Goal: Task Accomplishment & Management: Manage account settings

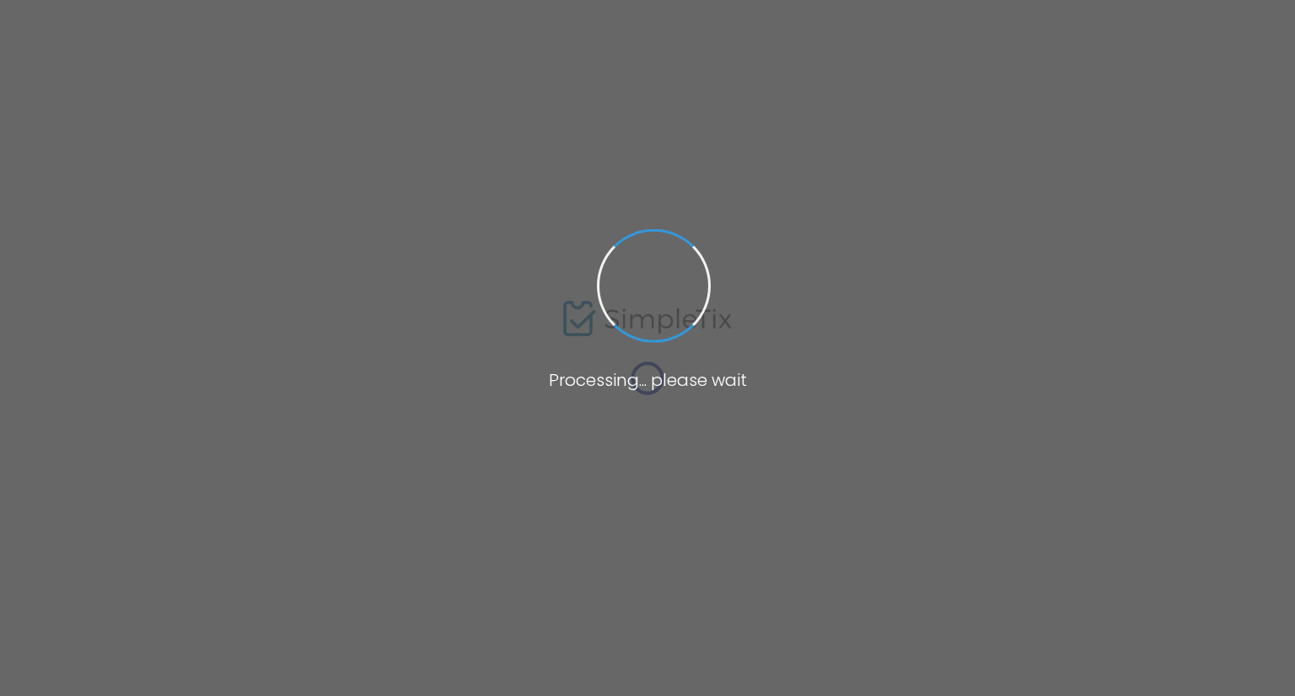
type input "[URL][DOMAIN_NAME]"
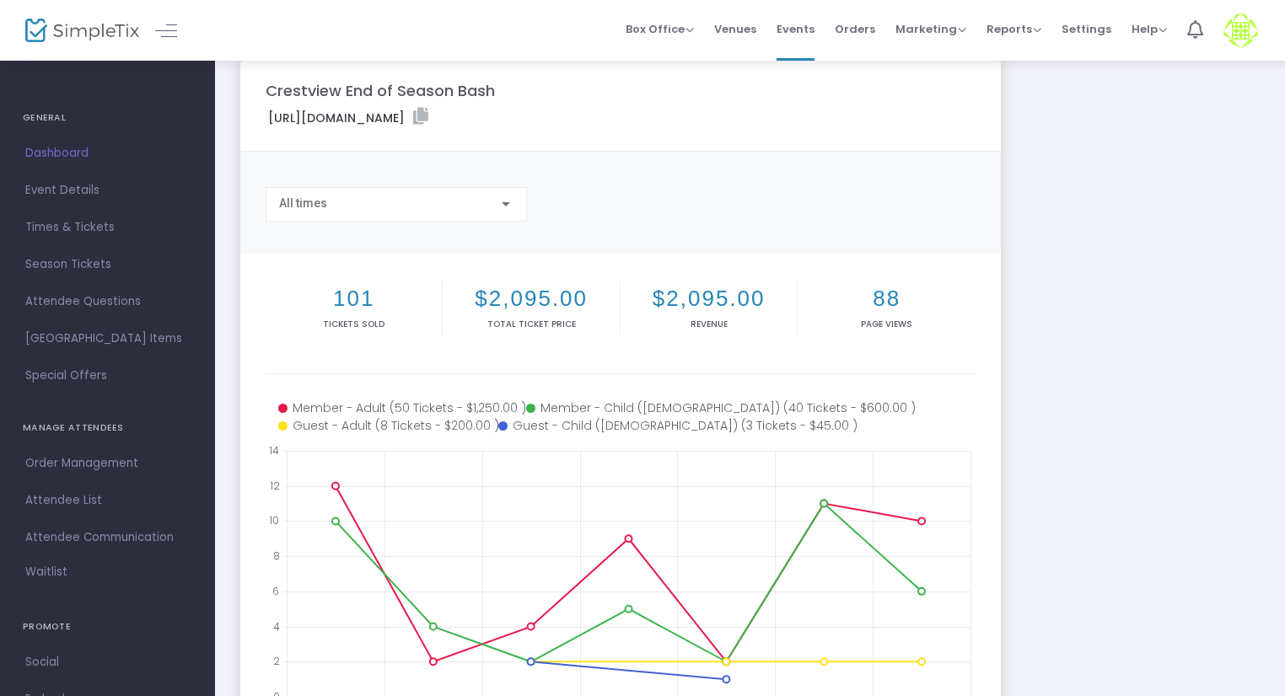
scroll to position [17, 0]
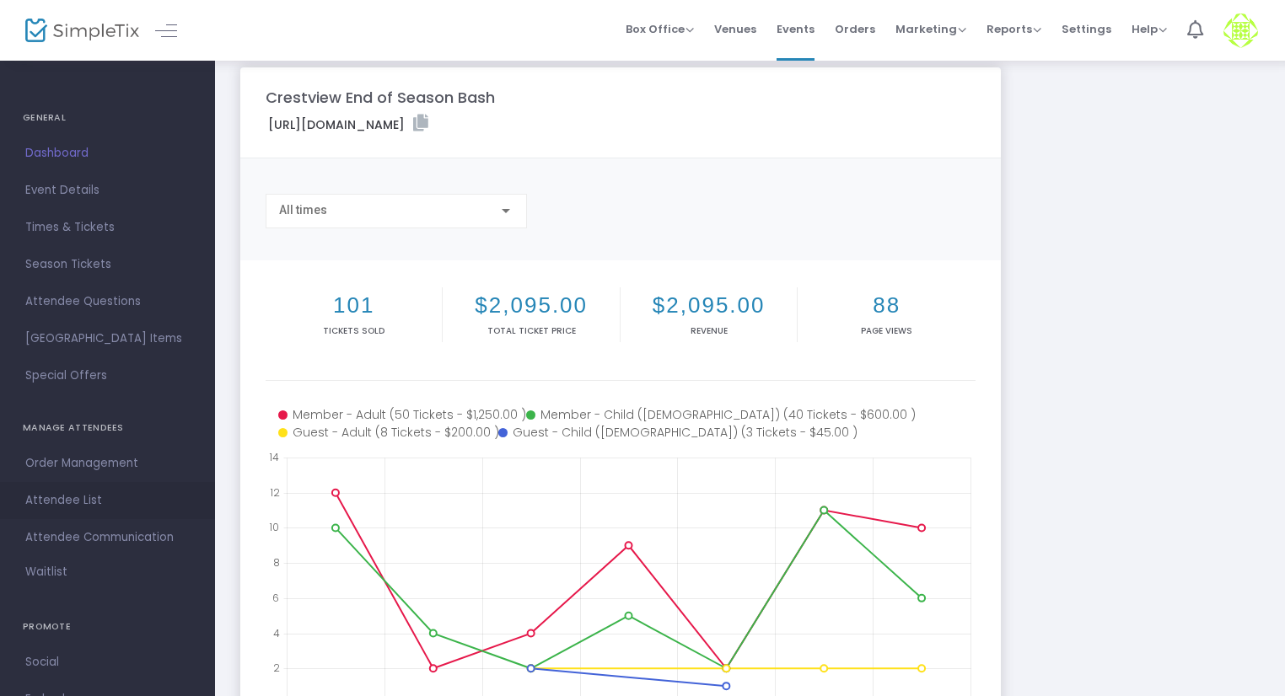
click at [80, 496] on span "Attendee List" at bounding box center [107, 501] width 164 height 22
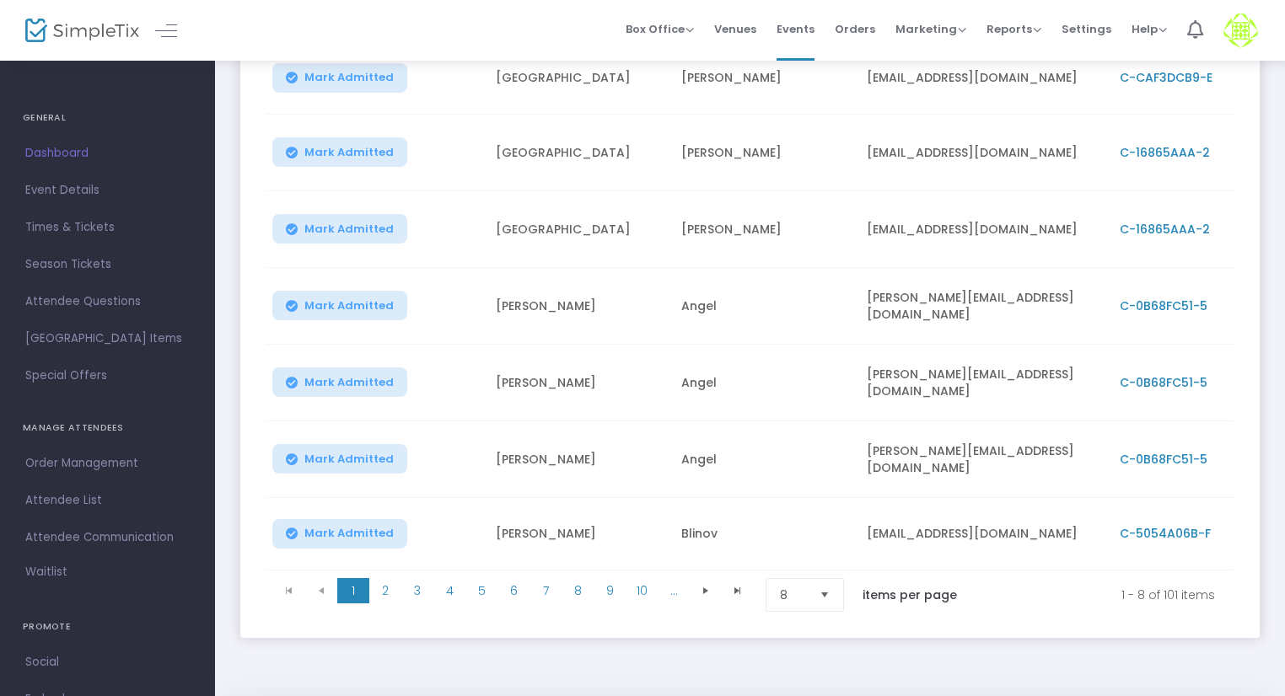
scroll to position [364, 0]
click at [88, 463] on span "Order Management" at bounding box center [107, 464] width 164 height 22
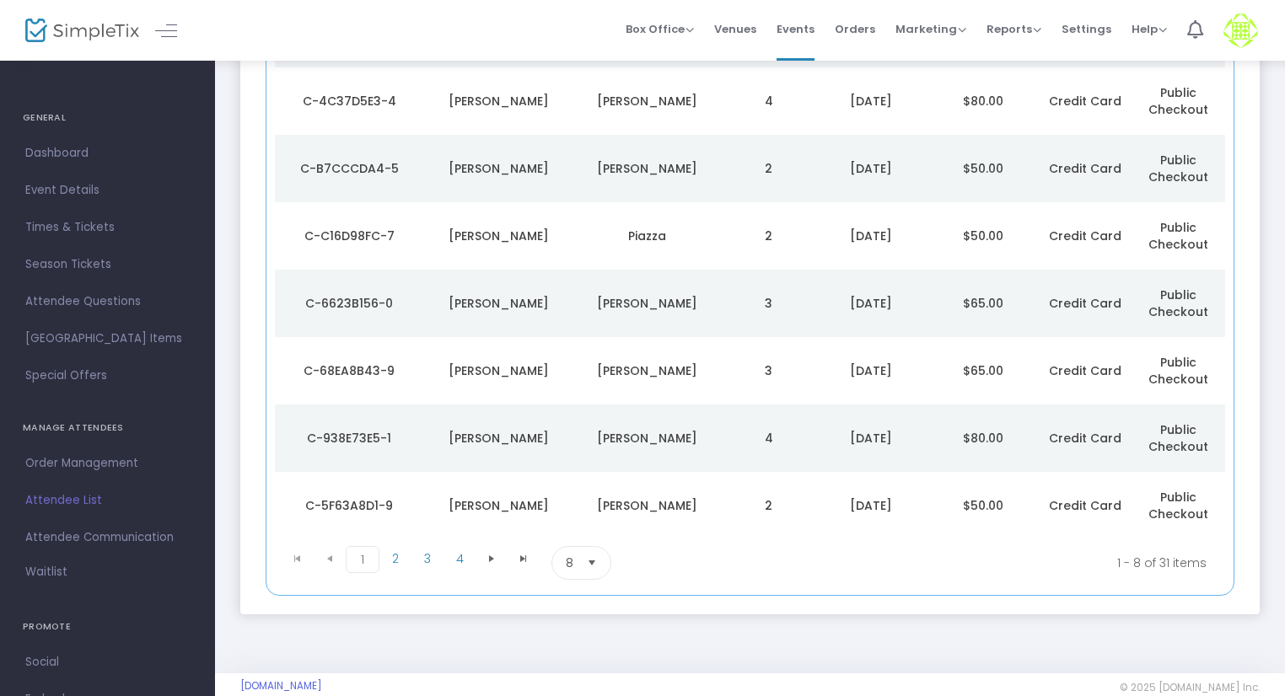
scroll to position [298, 0]
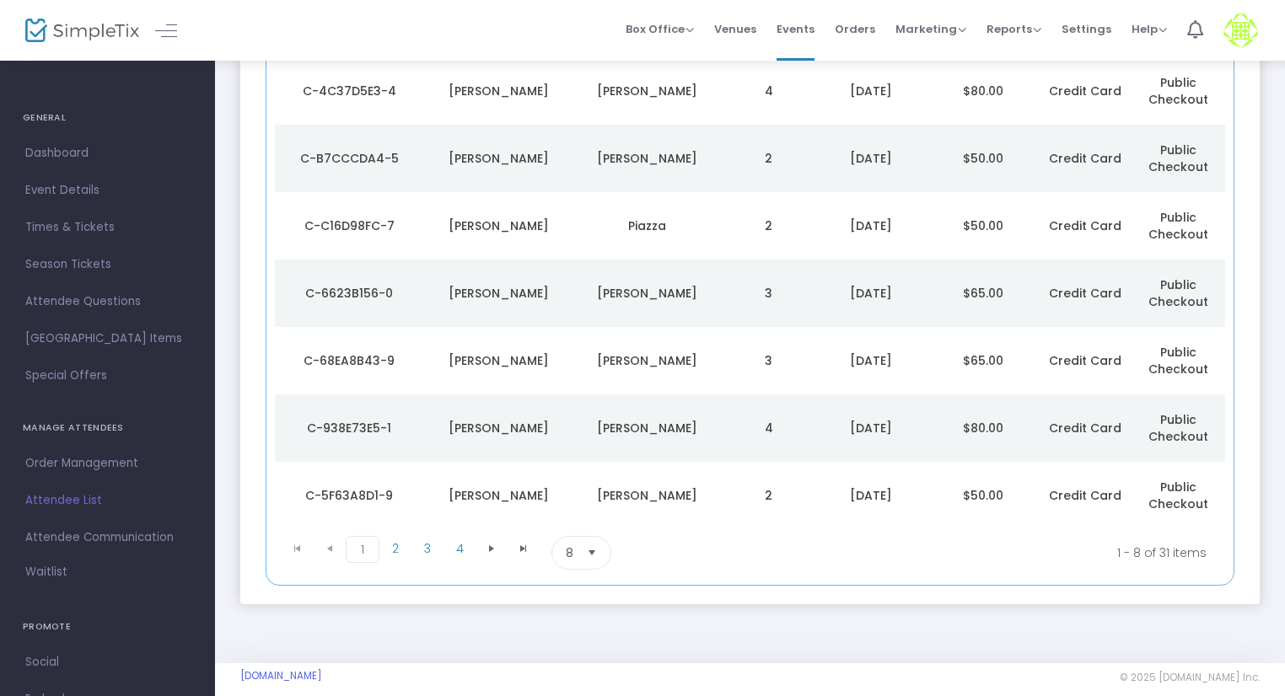
click at [589, 550] on span "Select" at bounding box center [592, 553] width 28 height 28
click at [577, 510] on span "100" at bounding box center [574, 518] width 19 height 17
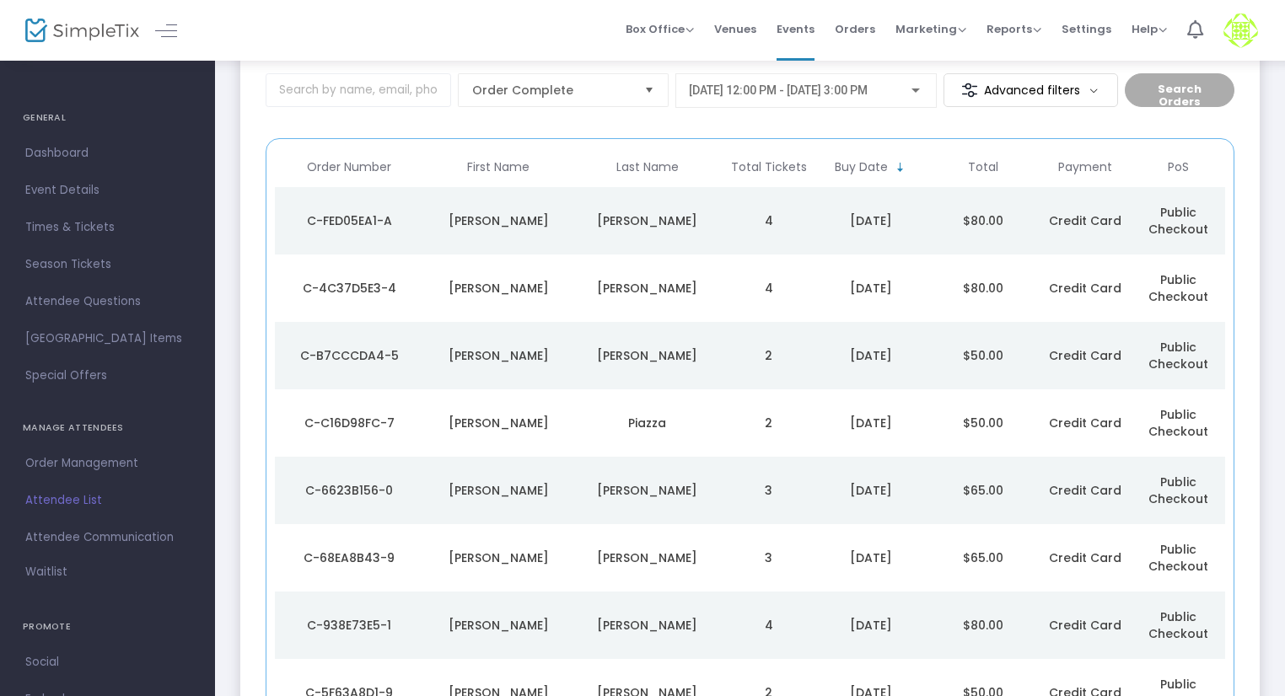
scroll to position [0, 0]
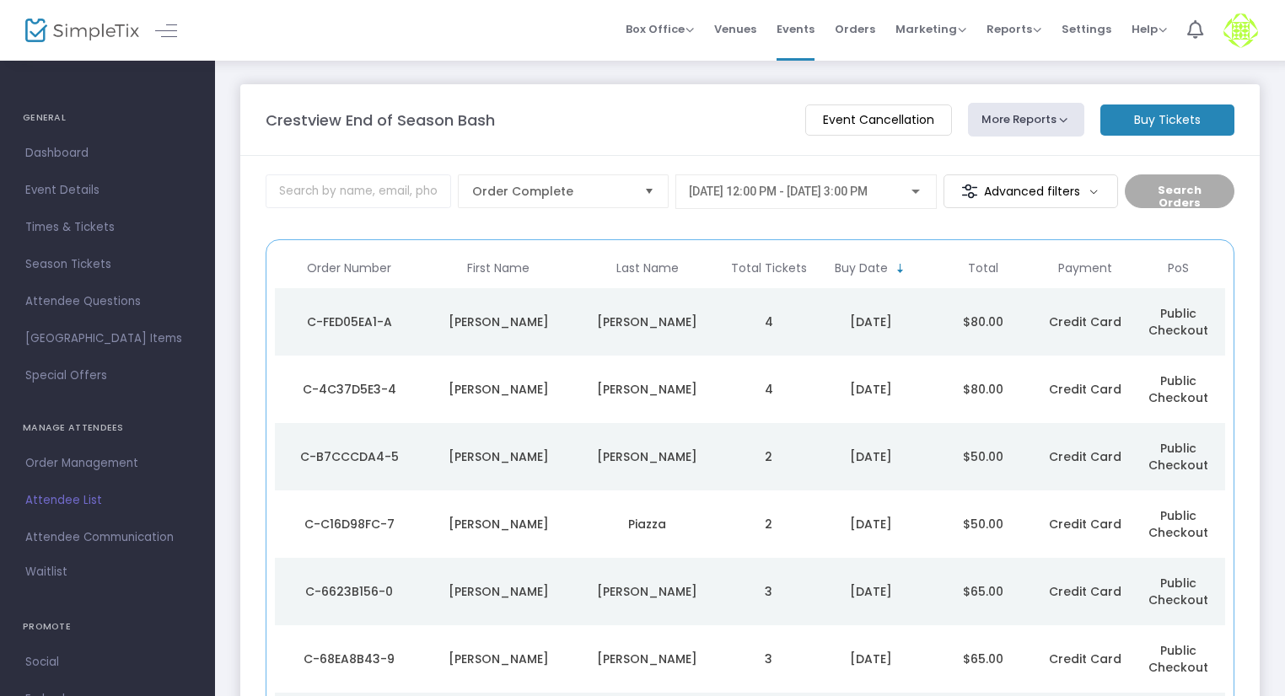
click at [662, 266] on span "Last Name" at bounding box center [647, 268] width 62 height 14
click at [662, 266] on span "Last Name" at bounding box center [637, 268] width 62 height 14
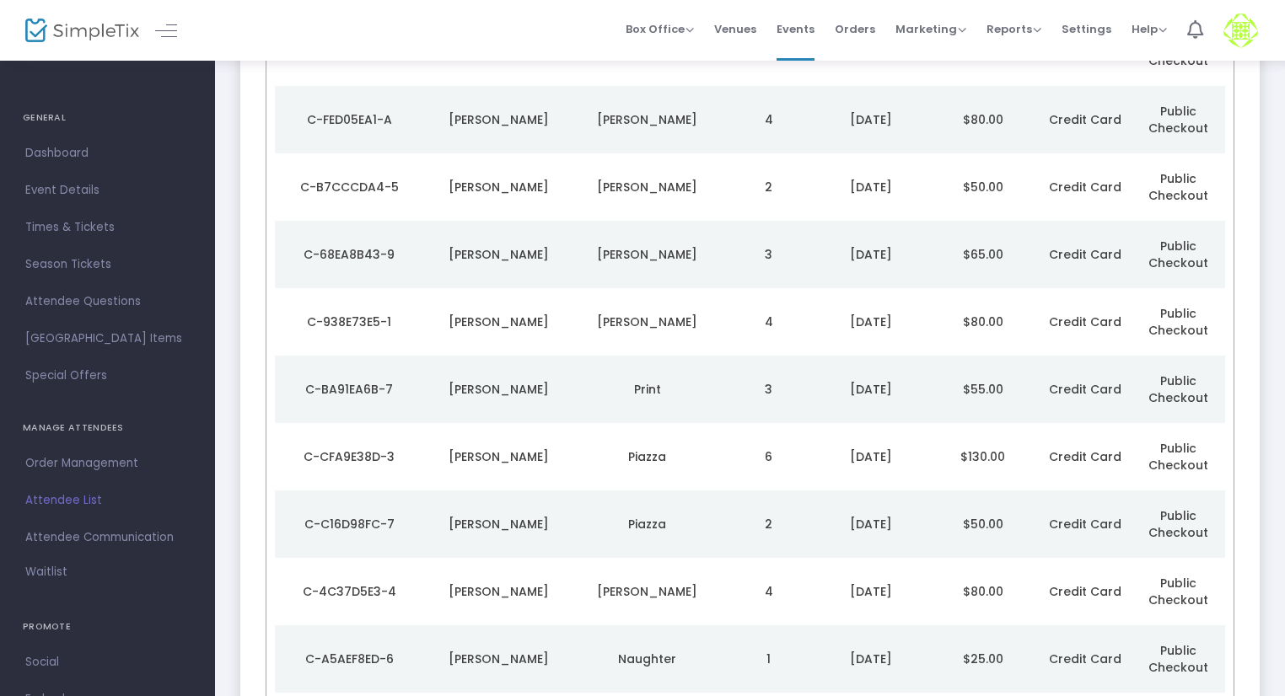
scroll to position [339, 0]
